Goal: Task Accomplishment & Management: Manage account settings

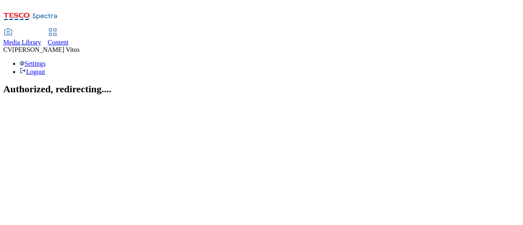
click at [69, 39] on span "Content" at bounding box center [58, 42] width 21 height 7
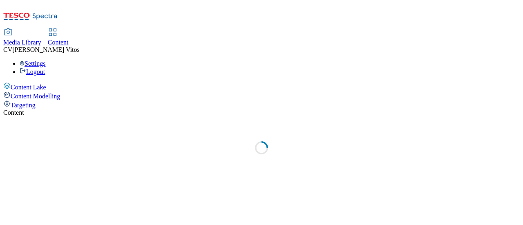
select select "ghs-uk"
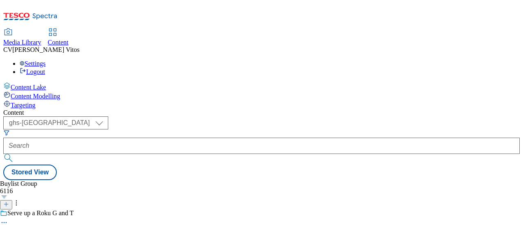
scroll to position [58, 0]
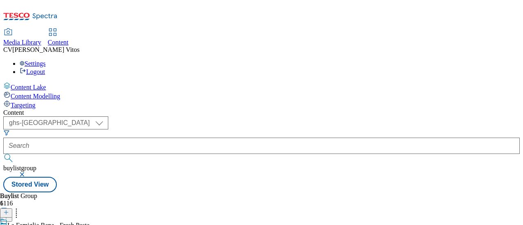
click at [9, 214] on icon at bounding box center [6, 217] width 6 height 6
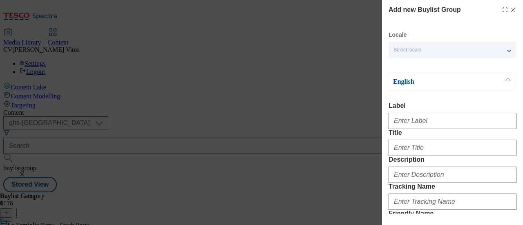
click at [261, 75] on div "Add new Buylist Group Locale Select locale English Welsh English Label Title De…" at bounding box center [261, 112] width 523 height 225
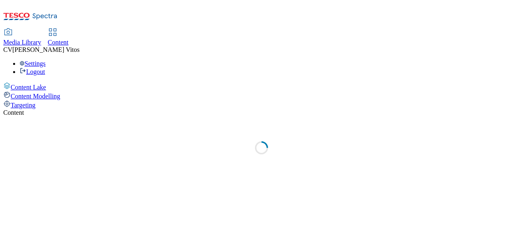
select select "ghs-[GEOGRAPHIC_DATA]"
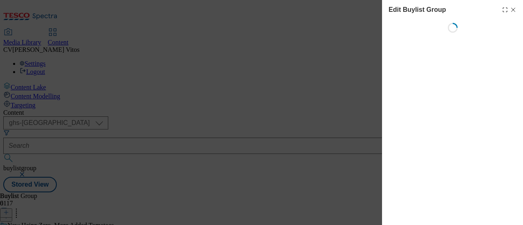
select select "default"
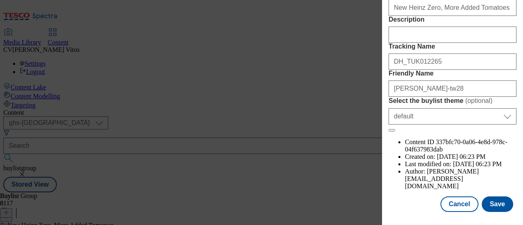
scroll to position [198, 0]
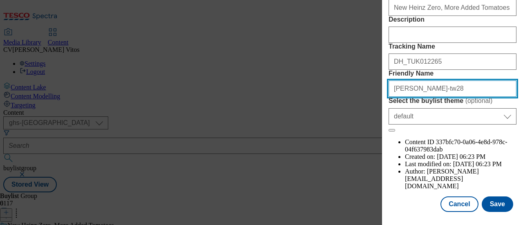
click at [404, 97] on input "heinz-tw28" at bounding box center [452, 88] width 128 height 16
type input "heinz-25tw28"
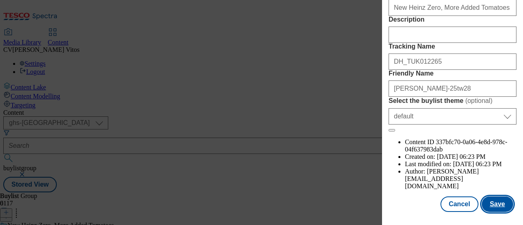
click at [488, 196] on button "Save" at bounding box center [497, 204] width 31 height 16
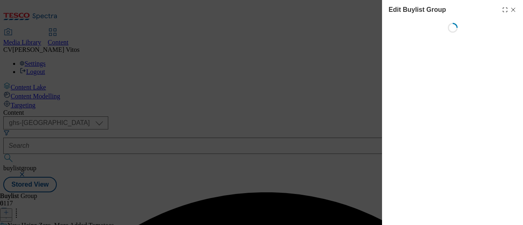
select select "default"
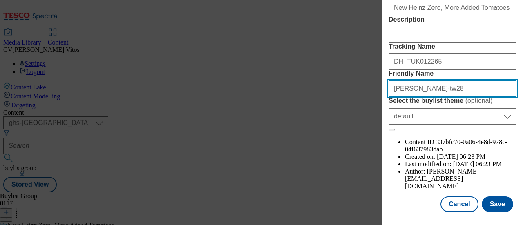
click at [404, 97] on input "heinz-tw28" at bounding box center [452, 88] width 128 height 16
type input "heinzzero-25tw28"
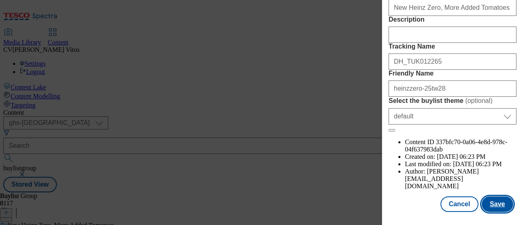
click at [489, 196] on button "Save" at bounding box center [497, 204] width 31 height 16
